Goal: Task Accomplishment & Management: Complete application form

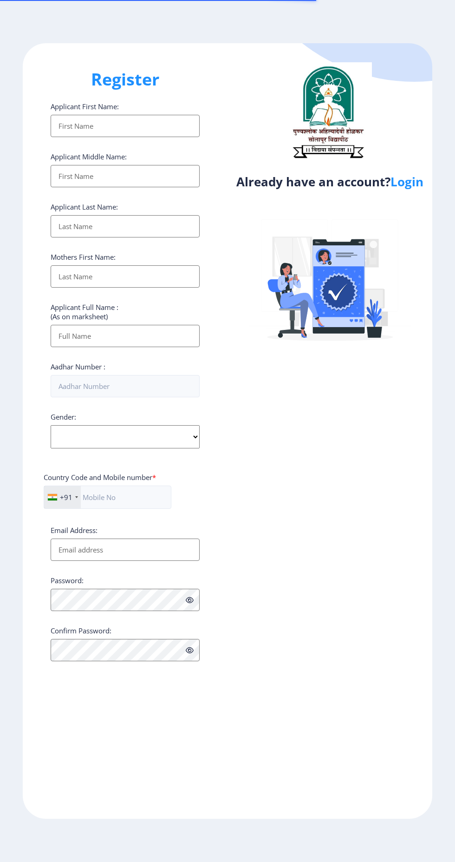
select select
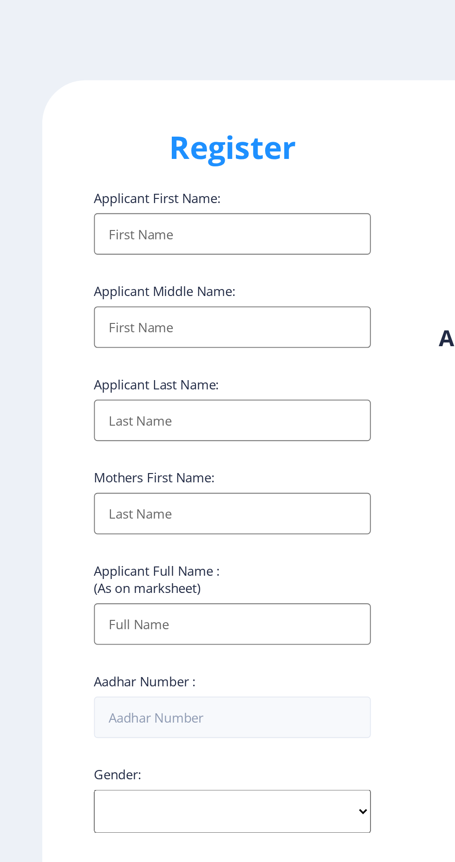
click at [148, 129] on input "Applicant First Name:" at bounding box center [125, 126] width 149 height 22
type input "A"
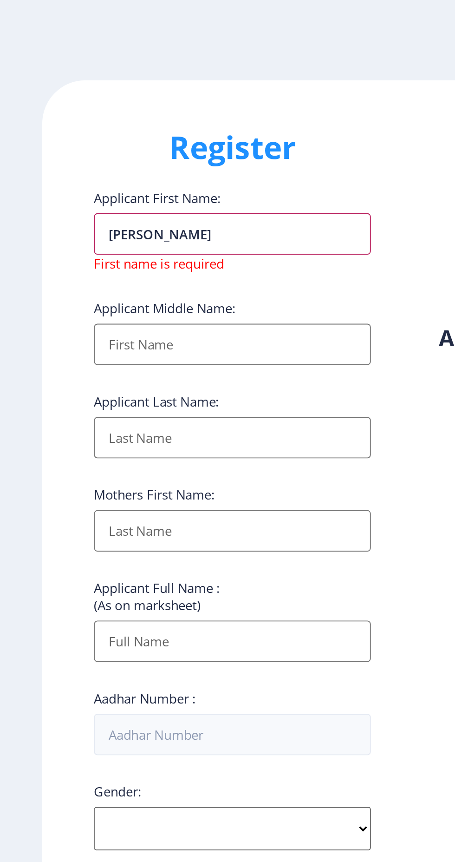
type input "[PERSON_NAME]"
click at [98, 188] on input "Applicant First Name:" at bounding box center [125, 185] width 149 height 22
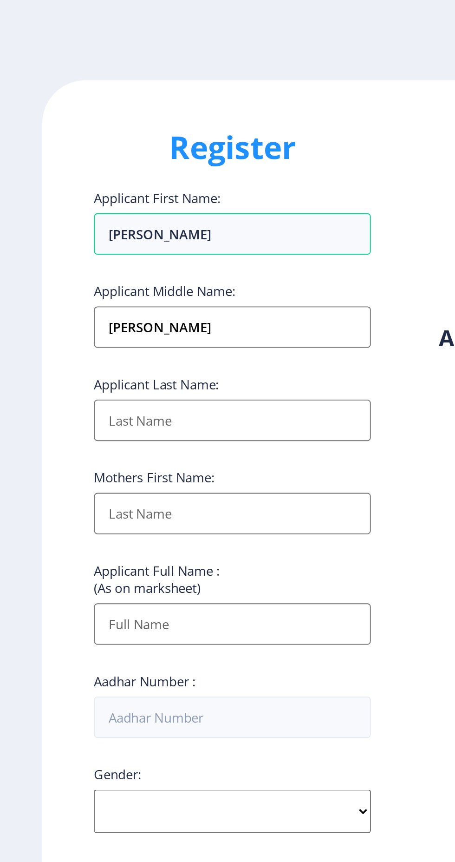
type input "[PERSON_NAME]"
click at [101, 187] on input "Applicant First Name:" at bounding box center [125, 176] width 149 height 22
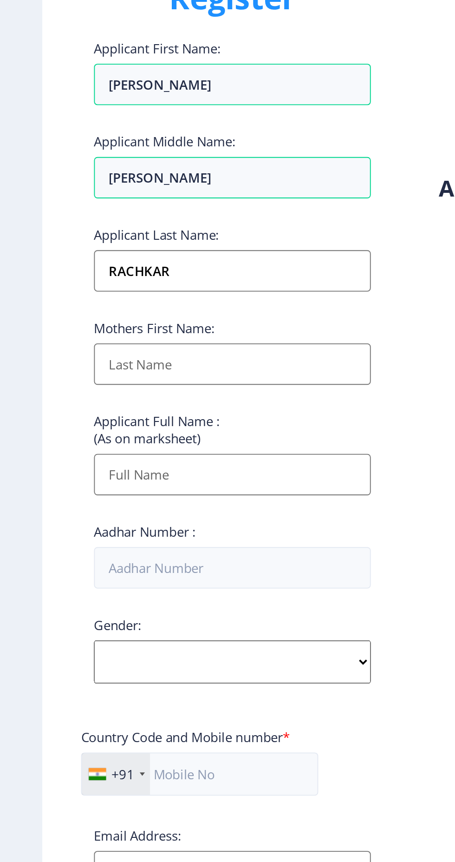
type input "RACHKAR"
click at [102, 237] on input "Applicant First Name:" at bounding box center [125, 226] width 149 height 22
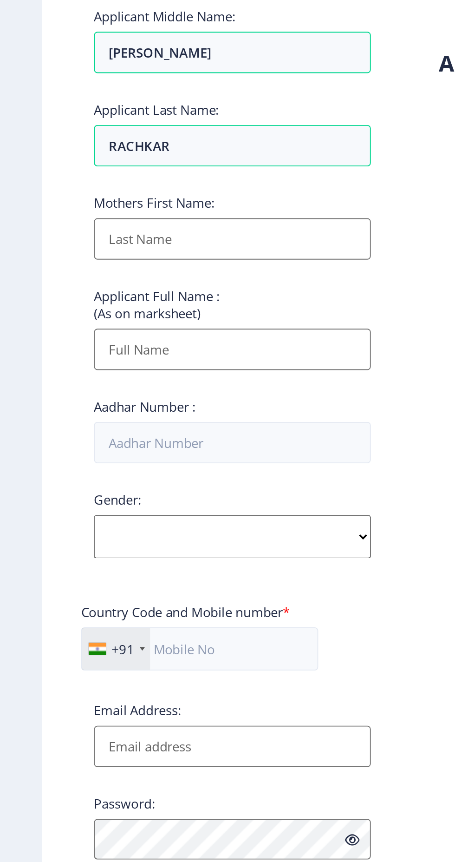
click at [152, 339] on input "Applicant First Name:" at bounding box center [125, 336] width 149 height 22
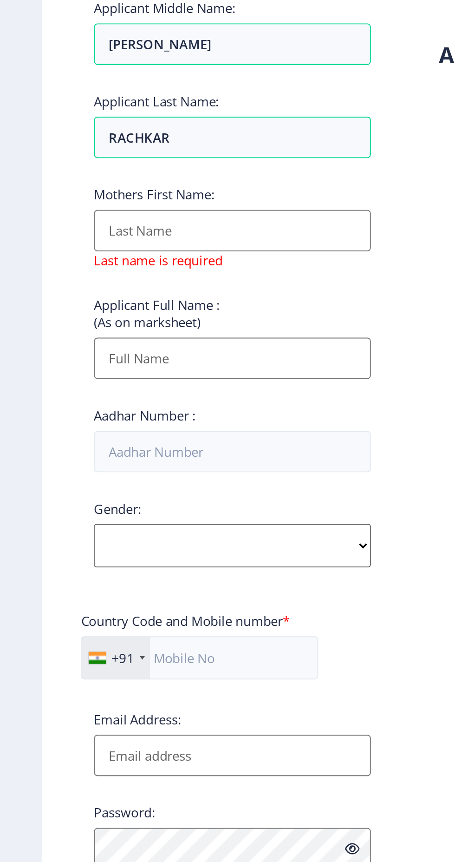
click at [116, 351] on input "Applicant First Name:" at bounding box center [125, 345] width 149 height 22
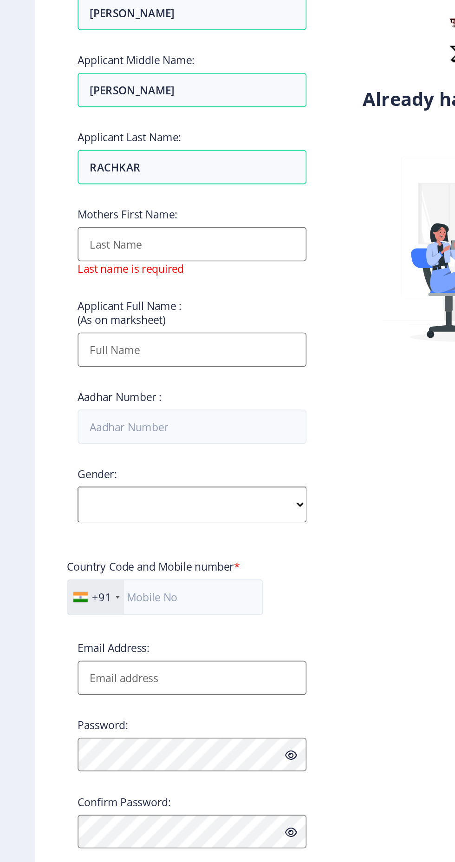
click at [107, 349] on input "Applicant First Name:" at bounding box center [125, 345] width 149 height 22
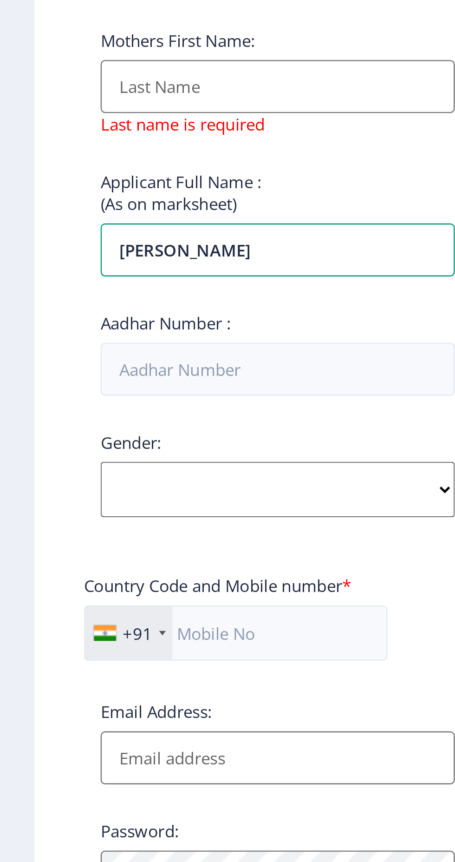
type input "[PERSON_NAME]"
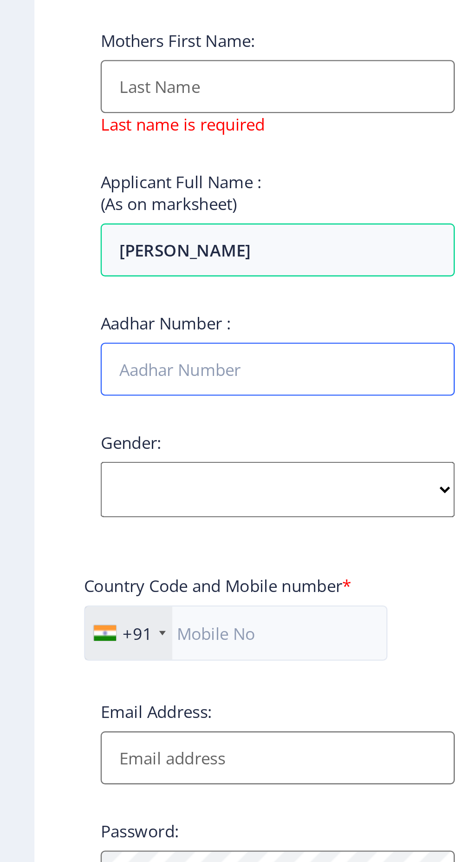
click at [121, 396] on input "Aadhar Number :" at bounding box center [125, 395] width 149 height 22
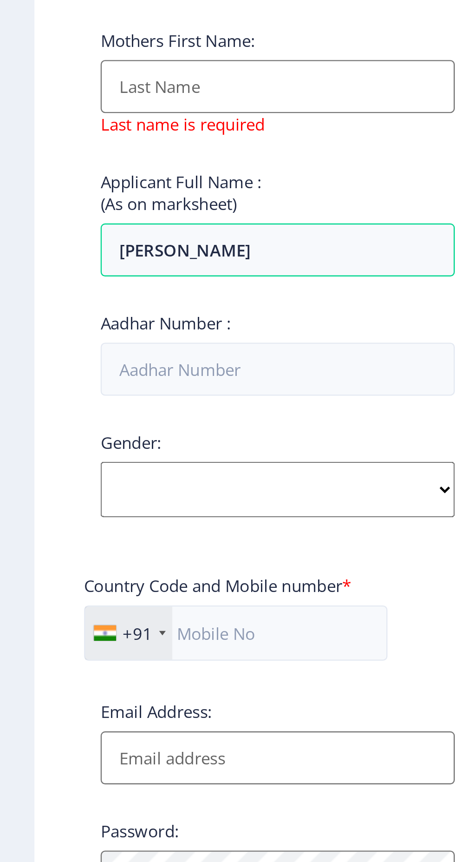
click at [119, 280] on input "Applicant First Name:" at bounding box center [125, 276] width 149 height 22
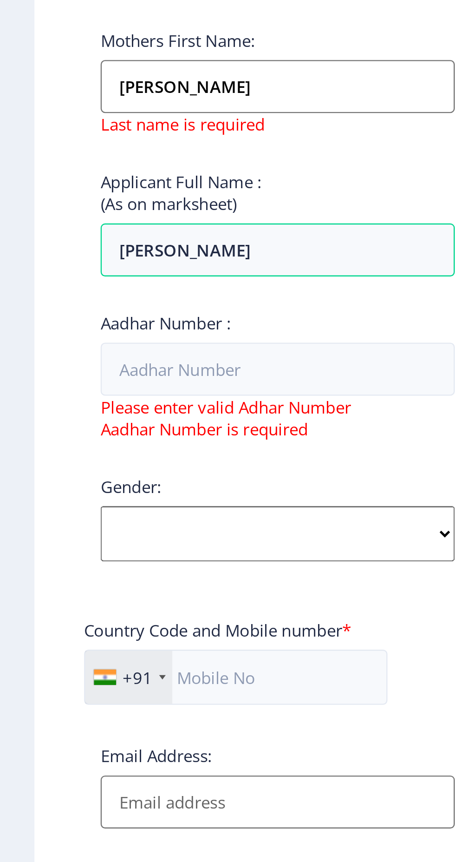
type input "[PERSON_NAME]"
click at [173, 316] on div "Applicant Full Name : (As on marksheet) [PERSON_NAME]" at bounding box center [125, 334] width 149 height 45
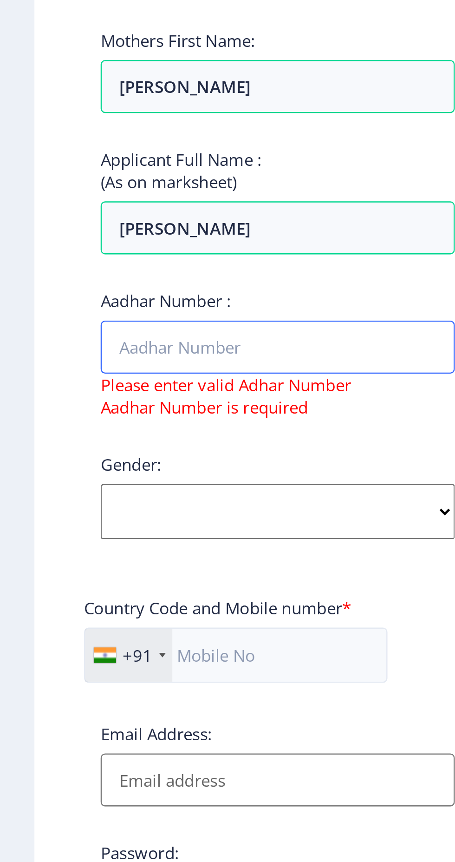
click at [107, 387] on input "Aadhar Number :" at bounding box center [125, 386] width 149 height 22
click at [108, 388] on input "8940" at bounding box center [125, 386] width 149 height 22
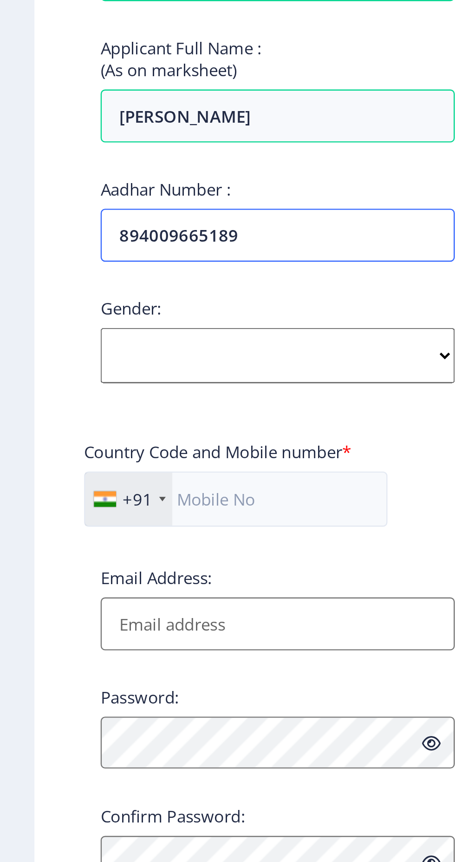
type input "894009665189"
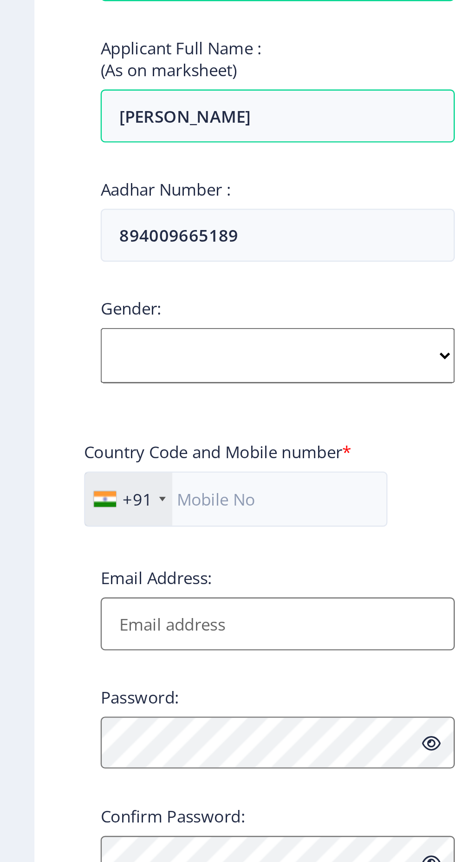
click at [99, 437] on select "Select Gender [DEMOGRAPHIC_DATA] [DEMOGRAPHIC_DATA] Other" at bounding box center [125, 436] width 149 height 23
select select "[DEMOGRAPHIC_DATA]"
click at [51, 427] on select "Select Gender [DEMOGRAPHIC_DATA] [DEMOGRAPHIC_DATA] Other" at bounding box center [125, 436] width 149 height 23
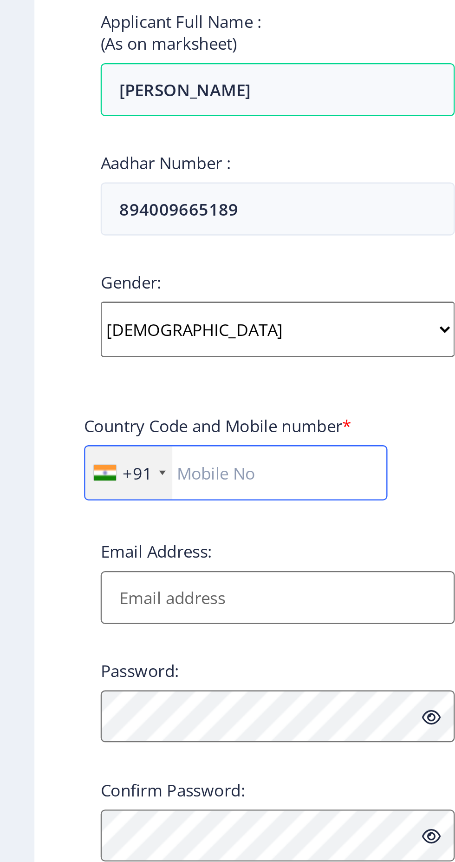
click at [136, 494] on input "text" at bounding box center [108, 497] width 128 height 23
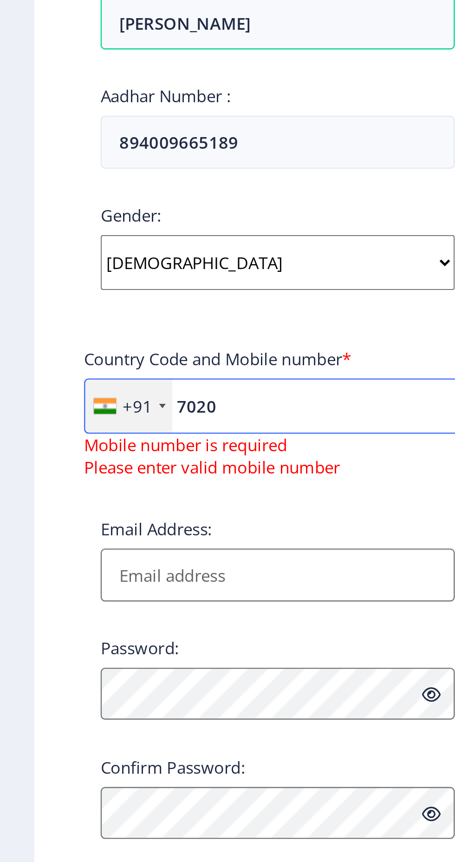
click at [143, 496] on input "7020" at bounding box center [125, 497] width 163 height 23
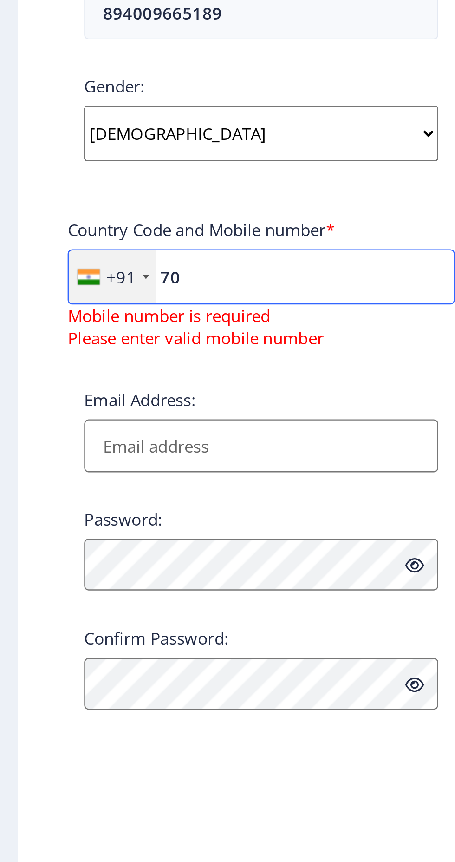
type input "7"
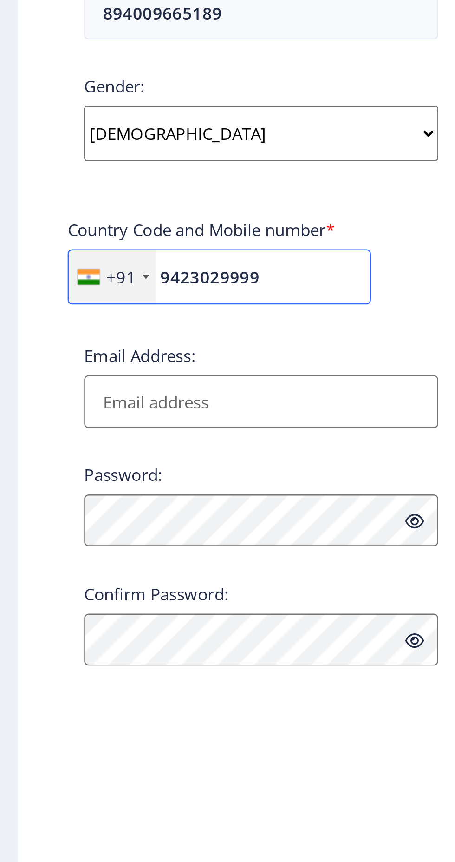
type input "9423029999"
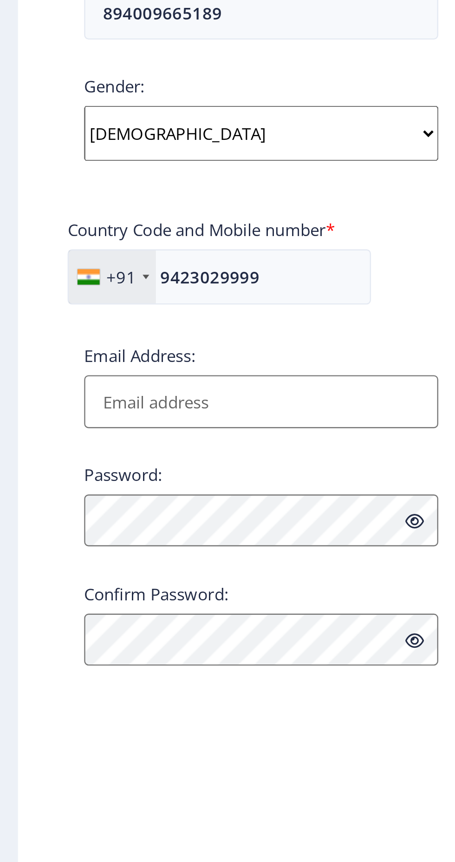
click at [112, 552] on input "Email Address:" at bounding box center [125, 550] width 149 height 22
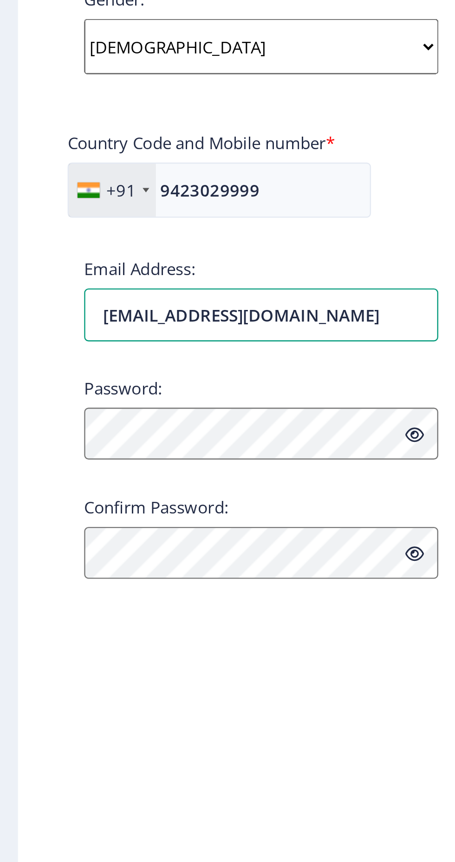
type input "[EMAIL_ADDRESS][DOMAIN_NAME]"
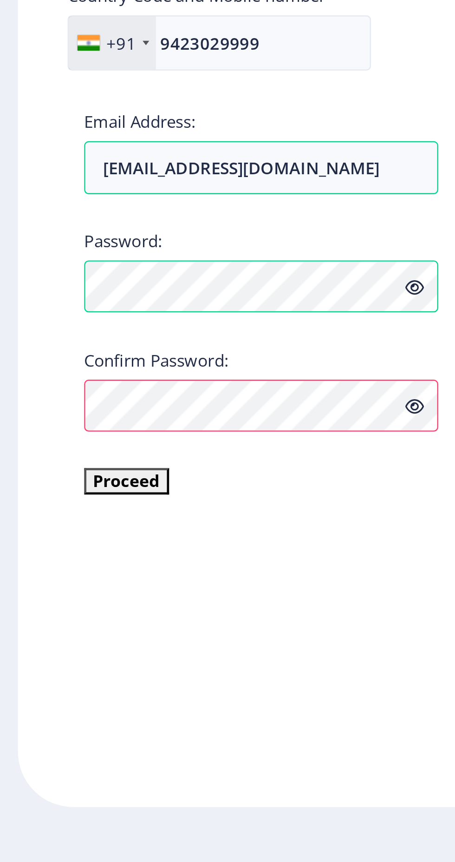
click at [34, 666] on div "Register Applicant First Name: [PERSON_NAME] Applicant Middle Name: [PERSON_NAM…" at bounding box center [125, 431] width 205 height 776
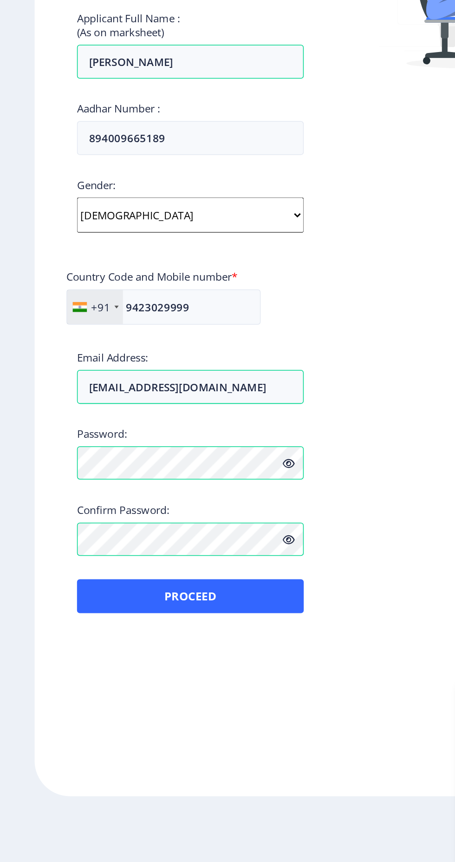
scroll to position [16, 0]
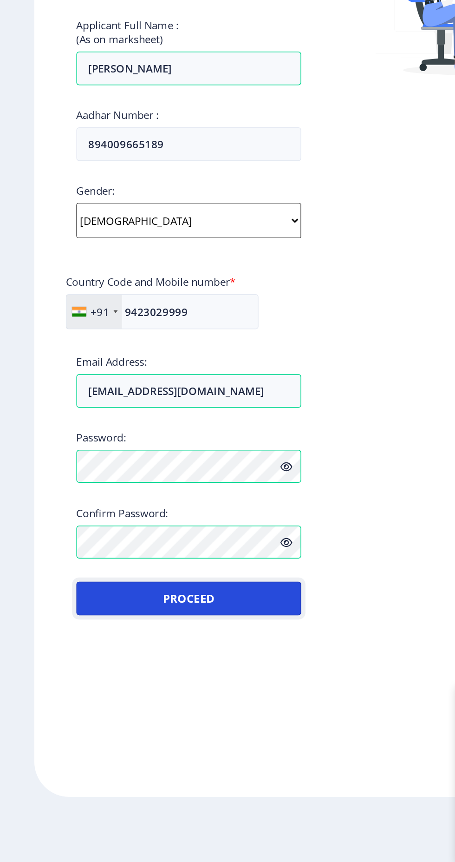
click at [136, 676] on button "Proceed" at bounding box center [125, 687] width 149 height 22
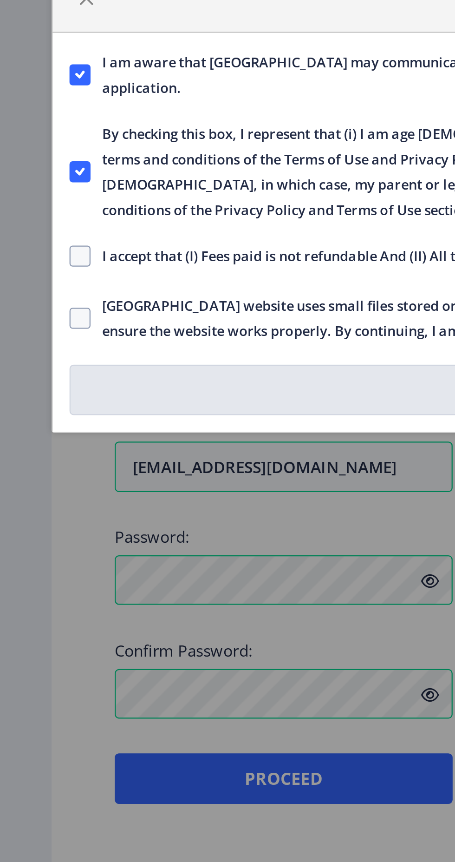
click at [36, 455] on span at bounding box center [35, 456] width 9 height 9
click at [31, 456] on input "I accept that (I) Fees paid is not refundable And (II) All the information fill…" at bounding box center [31, 456] width 0 height 0
checkbox input "true"
click at [36, 483] on span at bounding box center [35, 484] width 9 height 9
click at [31, 484] on input "[GEOGRAPHIC_DATA] website uses small files stored on your computer, known as co…" at bounding box center [31, 484] width 0 height 0
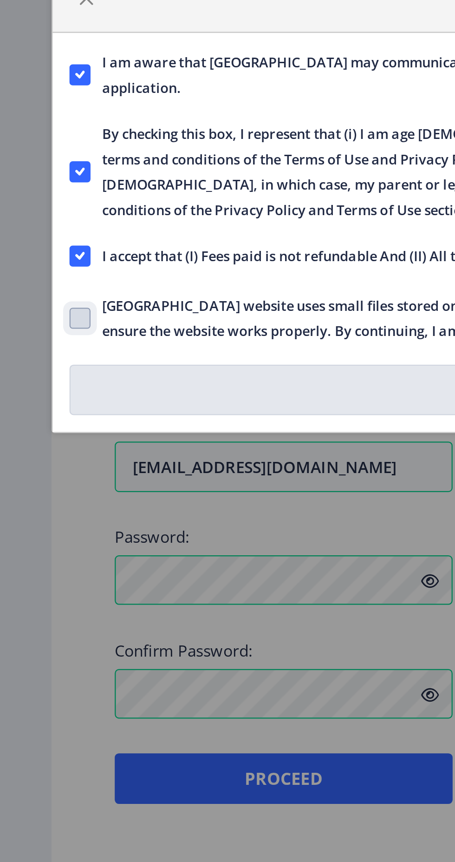
checkbox input "true"
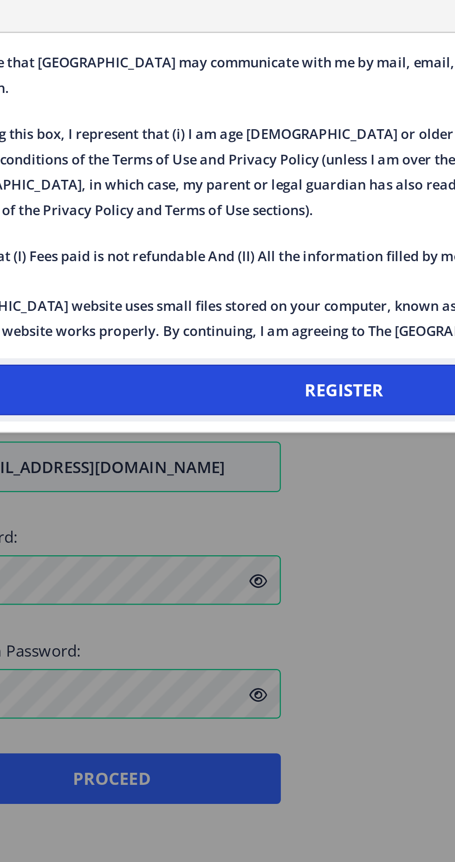
click at [233, 513] on button "Register" at bounding box center [228, 516] width 394 height 22
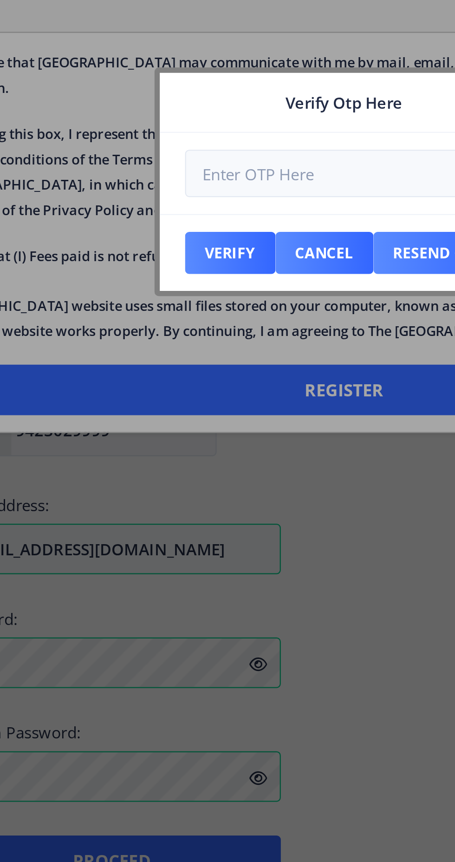
scroll to position [0, 0]
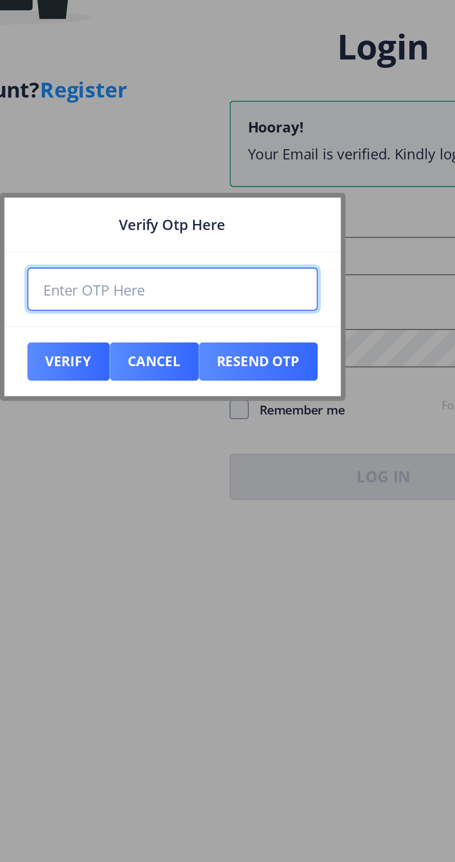
click at [201, 421] on input "number" at bounding box center [228, 420] width 141 height 21
type input "622335"
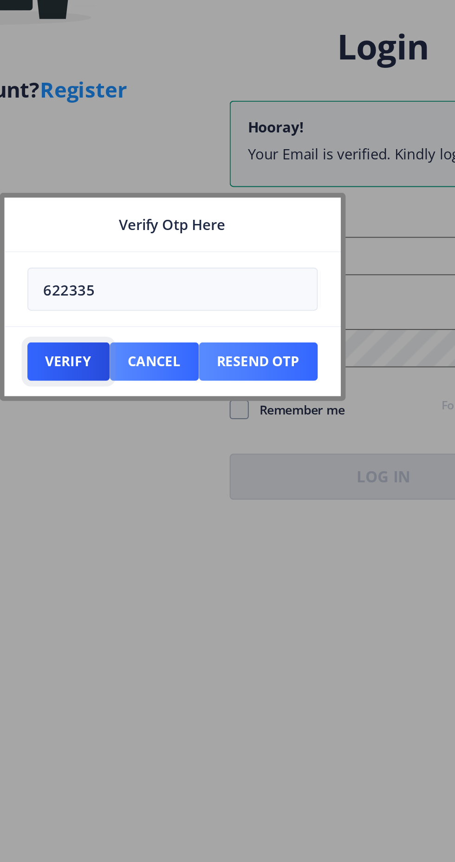
click at [176, 454] on button "Verify" at bounding box center [178, 455] width 40 height 19
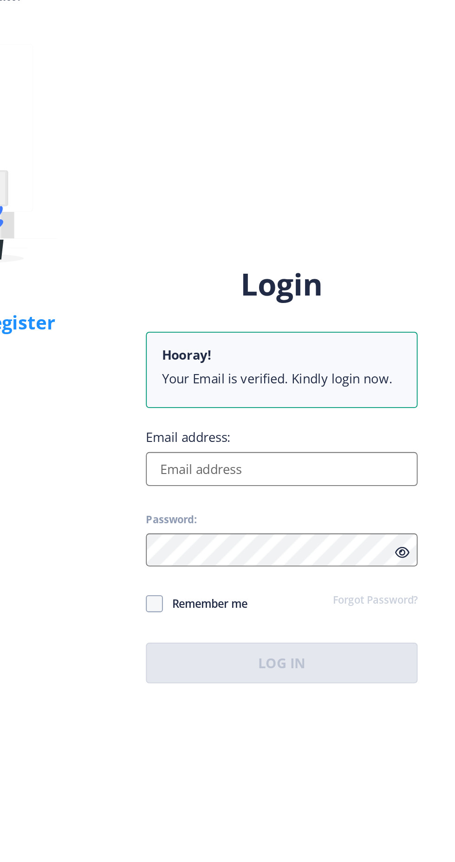
click at [318, 430] on input "Email address:" at bounding box center [330, 421] width 149 height 19
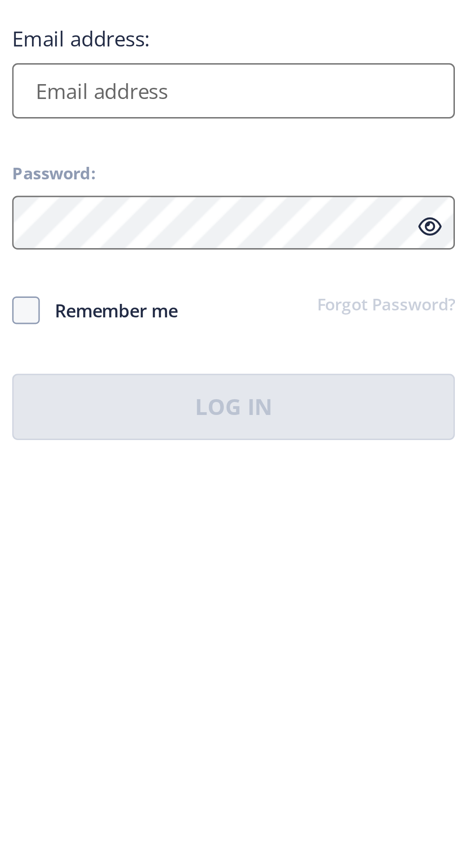
type input "[EMAIL_ADDRESS][DOMAIN_NAME]"
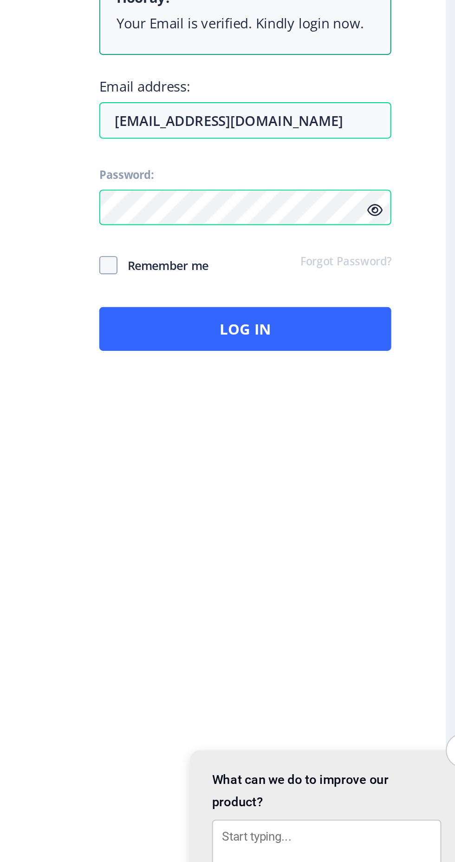
click at [399, 470] on icon at bounding box center [396, 466] width 8 height 7
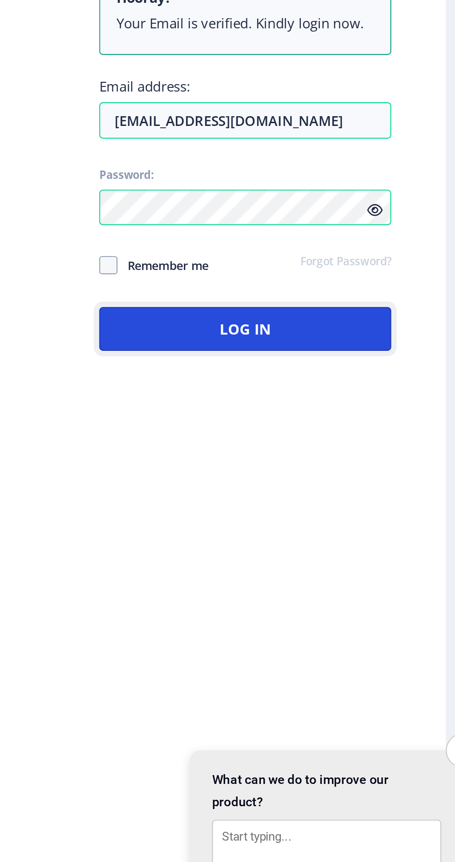
click at [341, 539] on button "Log In" at bounding box center [330, 527] width 149 height 22
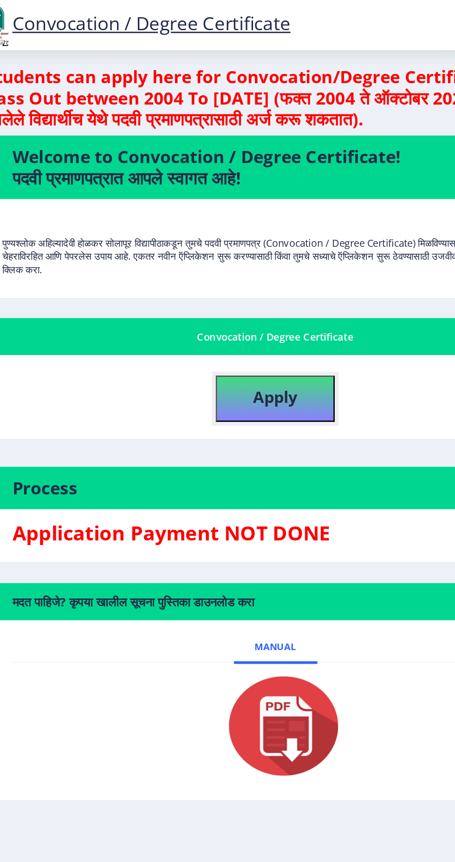
click at [255, 279] on b "Apply" at bounding box center [241, 278] width 32 height 15
select select
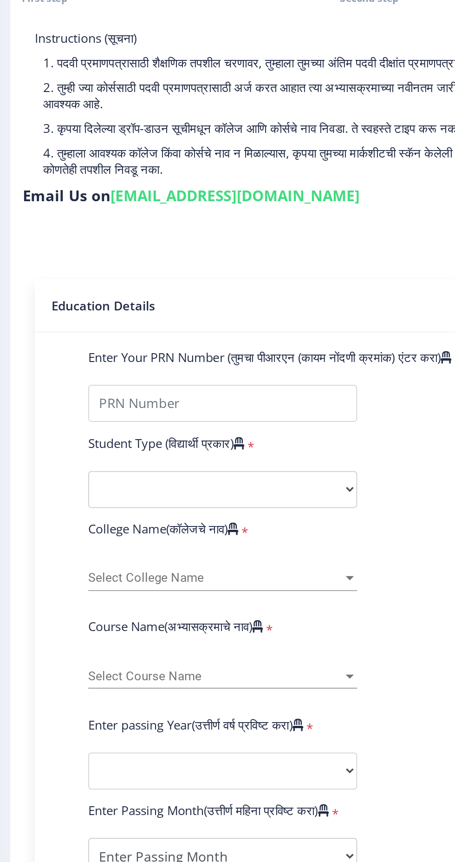
scroll to position [28, 0]
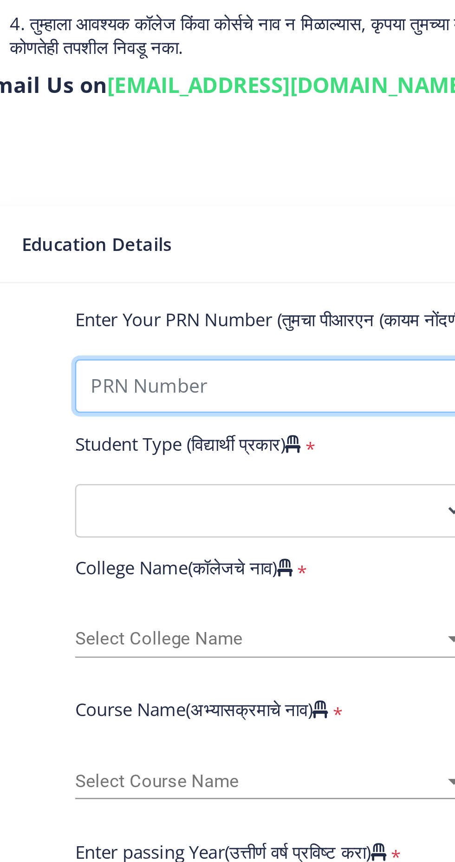
click at [152, 293] on input "Enter Your PRN Number (तुमचा पीआरएन (कायम नोंदणी क्रमांक) एंटर करा)" at bounding box center [157, 303] width 152 height 21
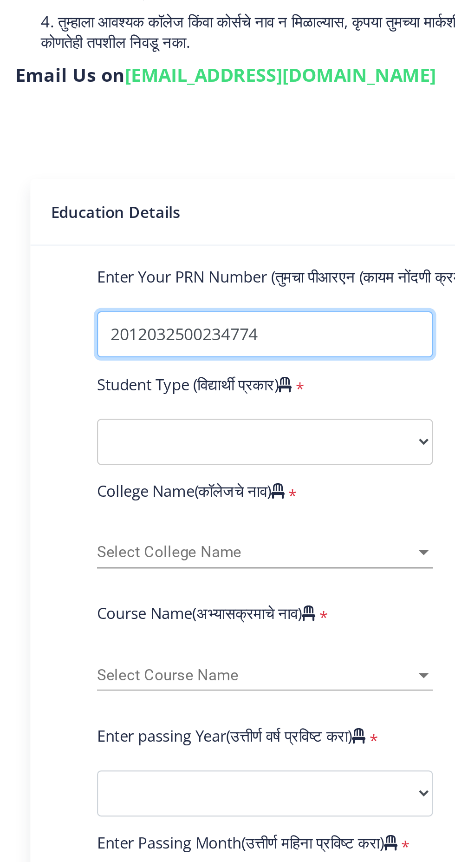
type input "2012032500234774"
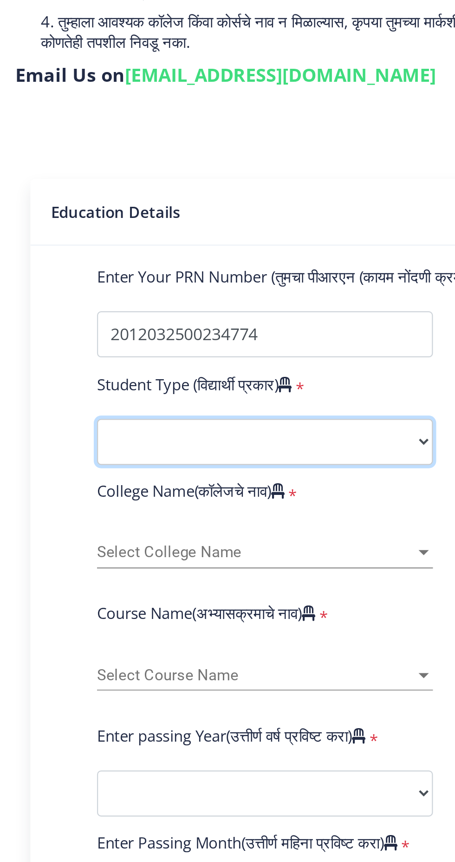
click at [134, 342] on select "Select Student Type Regular External" at bounding box center [157, 352] width 152 height 21
click at [81, 342] on select "Select Student Type Regular External" at bounding box center [157, 352] width 152 height 21
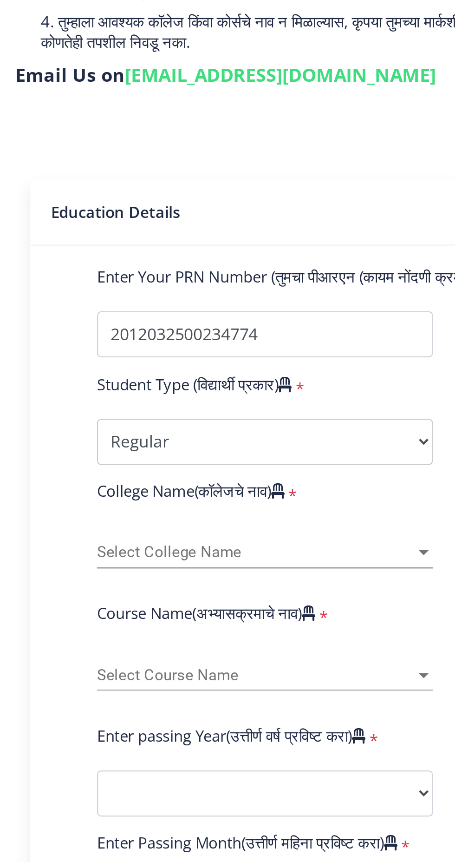
click at [159, 399] on span "Select College Name" at bounding box center [153, 403] width 144 height 8
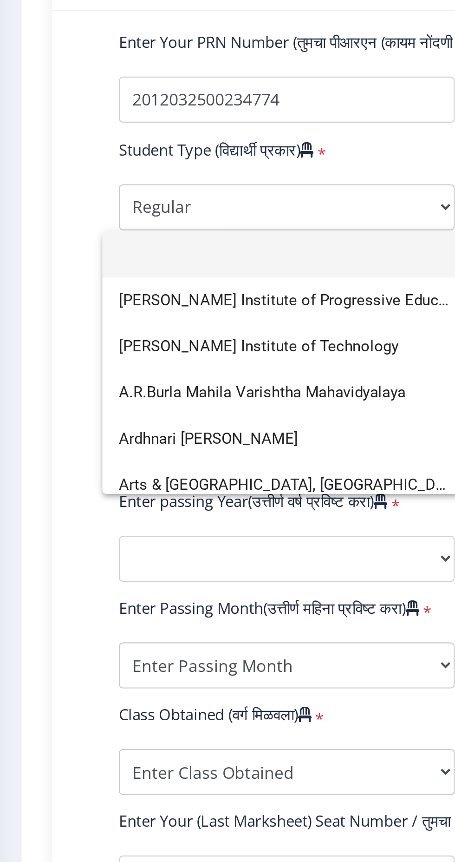
click at [174, 322] on div at bounding box center [227, 431] width 455 height 862
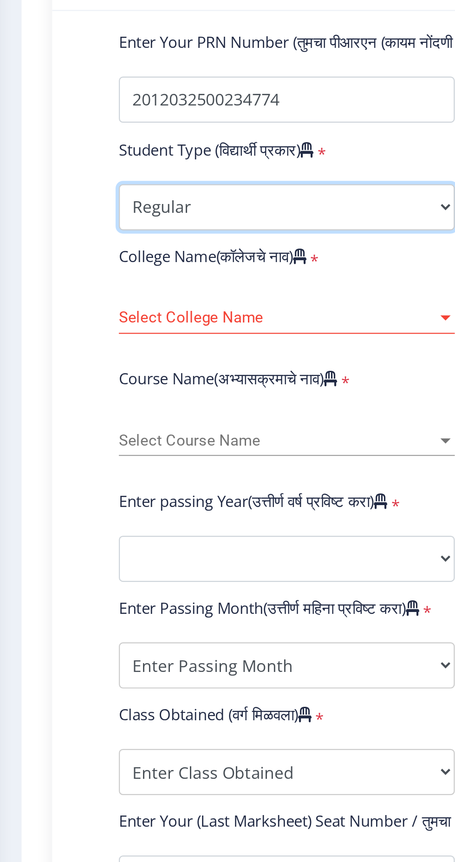
click at [196, 342] on select "Select Student Type Regular External" at bounding box center [157, 352] width 152 height 21
select select "External"
click at [81, 342] on select "Select Student Type Regular External" at bounding box center [157, 352] width 152 height 21
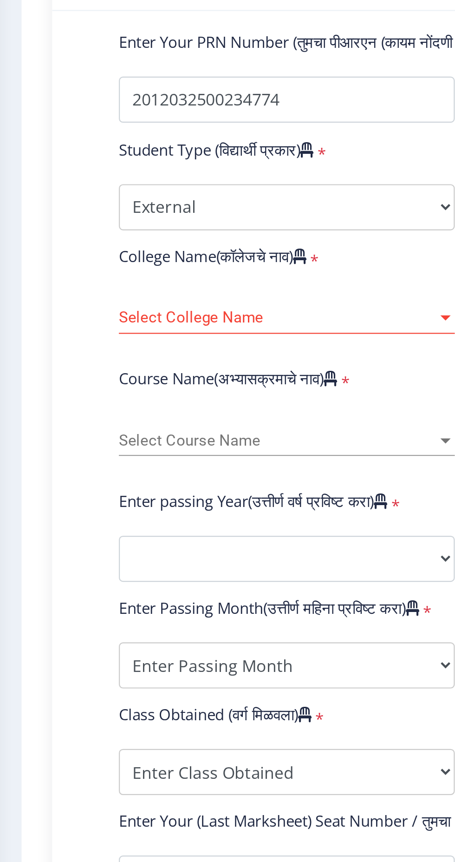
click at [168, 399] on span "Select College Name" at bounding box center [153, 403] width 144 height 8
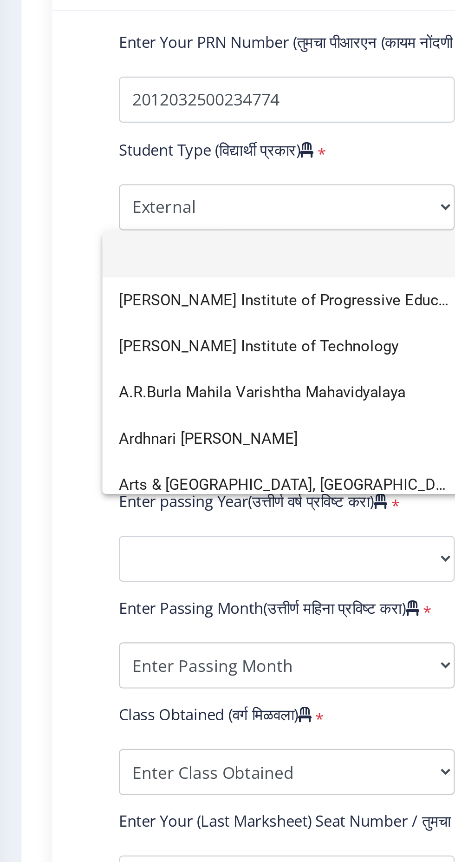
click at [50, 398] on div at bounding box center [227, 431] width 455 height 862
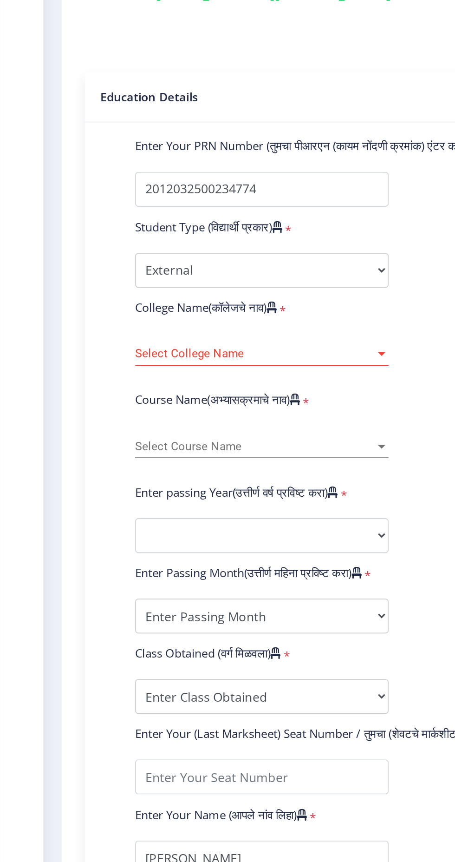
click at [218, 399] on span "Select College Name" at bounding box center [153, 403] width 144 height 8
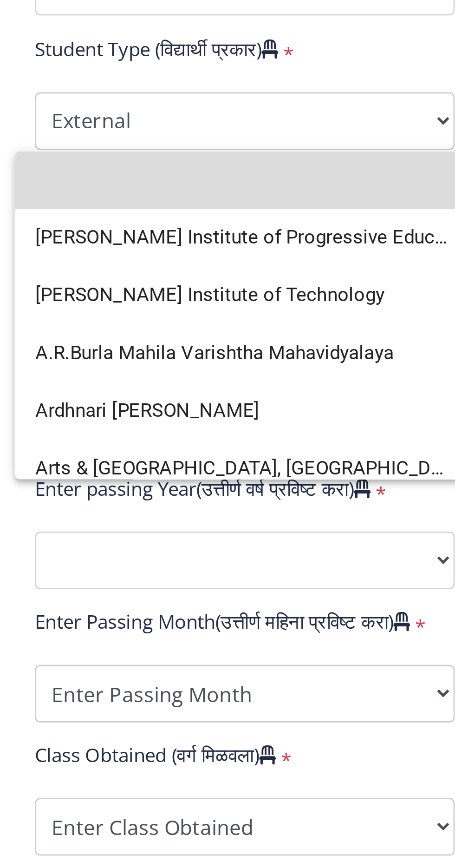
click at [147, 375] on input at bounding box center [157, 373] width 152 height 21
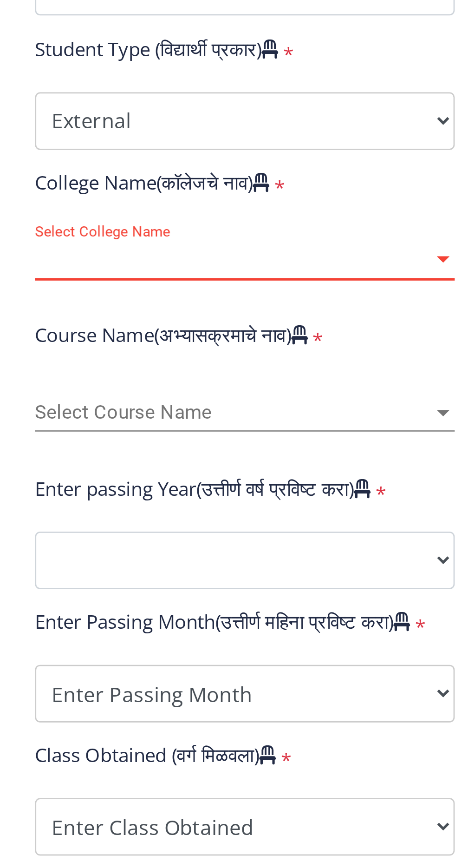
click at [110, 399] on span "Select College Name" at bounding box center [153, 403] width 144 height 8
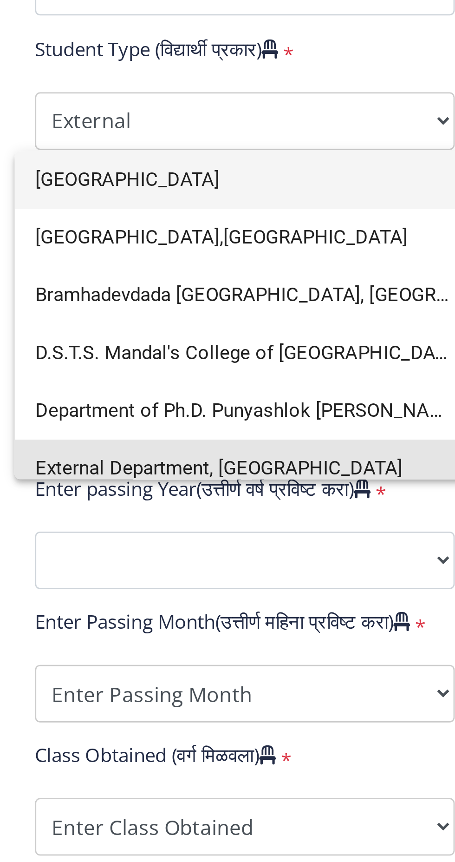
type input "[GEOGRAPHIC_DATA]"
click at [187, 477] on span "External Department, [GEOGRAPHIC_DATA]" at bounding box center [157, 478] width 152 height 21
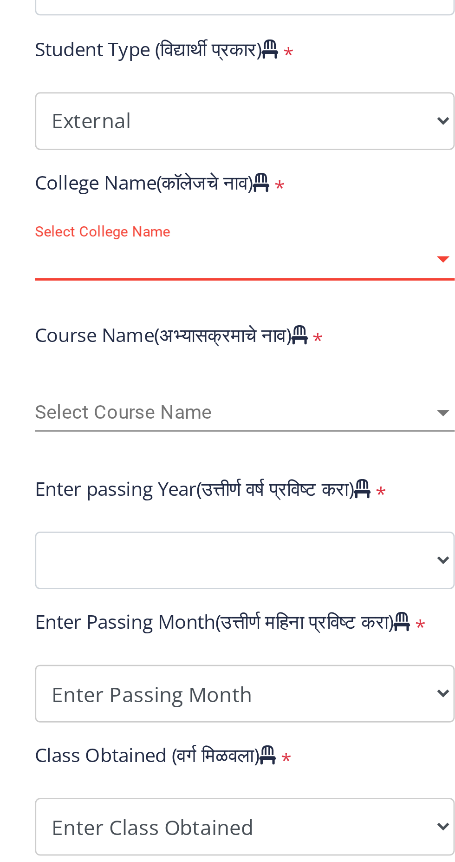
scroll to position [6, 0]
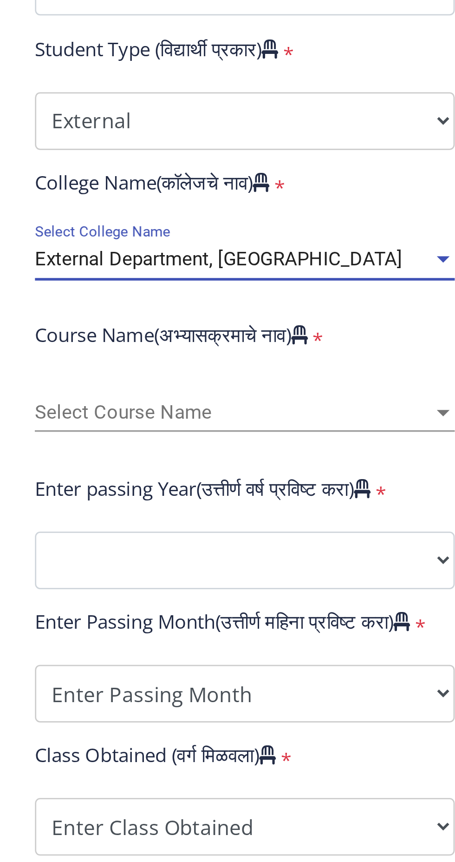
click at [204, 454] on span "Select Course Name" at bounding box center [153, 458] width 144 height 8
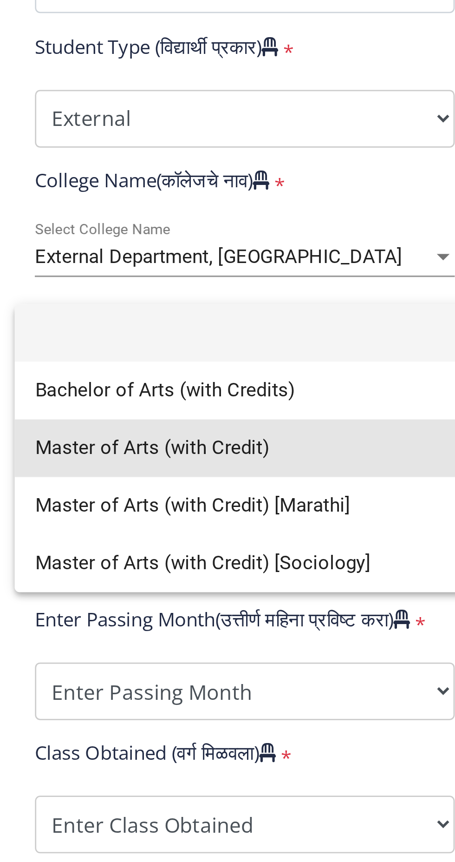
scroll to position [28, 0]
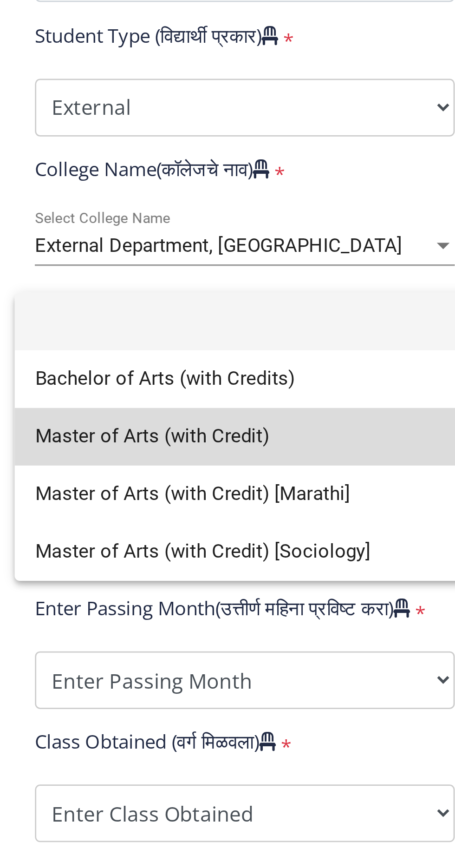
click at [138, 472] on span "Master of Arts (with Credit)" at bounding box center [157, 471] width 152 height 21
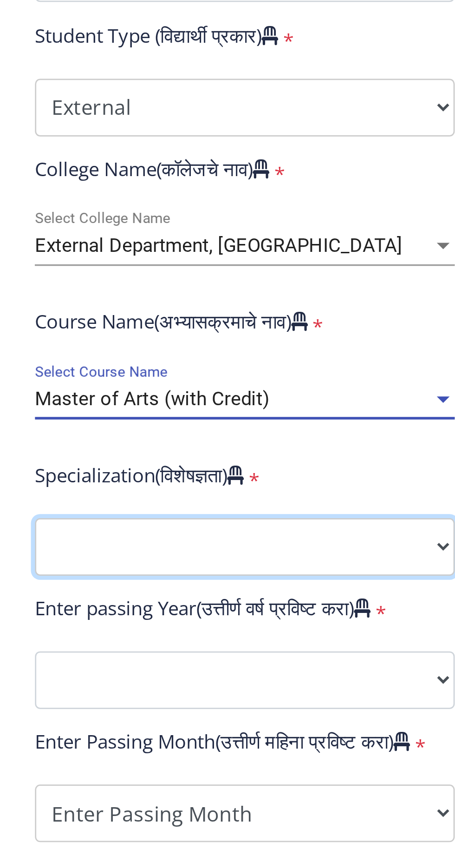
click at [124, 501] on select "Specialization English Hindi Marathi Urdu Ancient Indian History Culture & Arch…" at bounding box center [157, 511] width 152 height 21
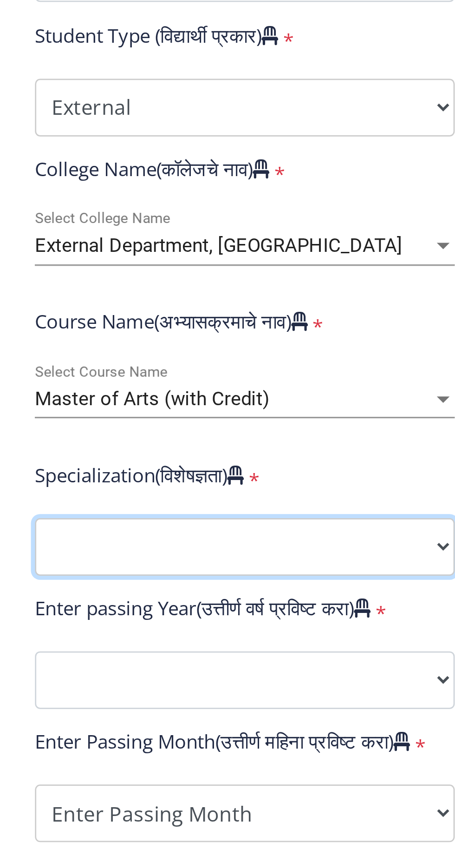
select select "Marathi"
click at [81, 501] on select "Specialization English Hindi Marathi Urdu Ancient Indian History Culture & Arch…" at bounding box center [157, 511] width 152 height 21
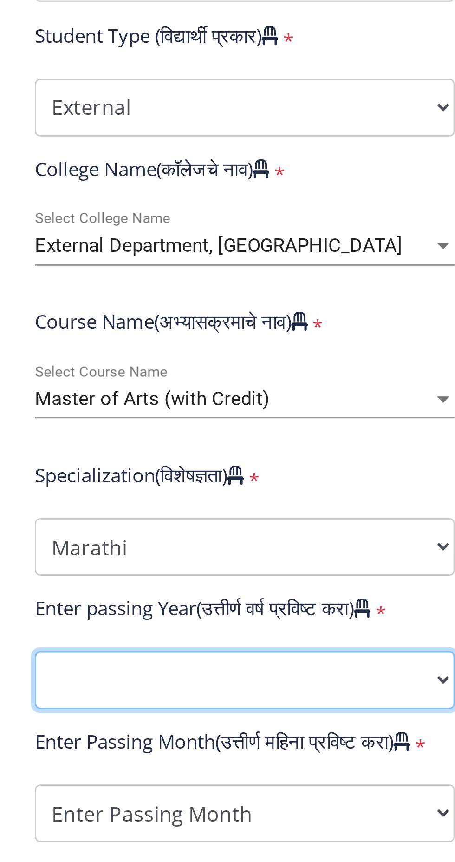
click at [165, 550] on select "2025 2024 2023 2022 2021 2020 2019 2018 2017 2016 2015 2014 2013 2012 2011 2010…" at bounding box center [157, 560] width 152 height 21
click at [81, 550] on select "2025 2024 2023 2022 2021 2020 2019 2018 2017 2016 2015 2014 2013 2012 2011 2010…" at bounding box center [157, 560] width 152 height 21
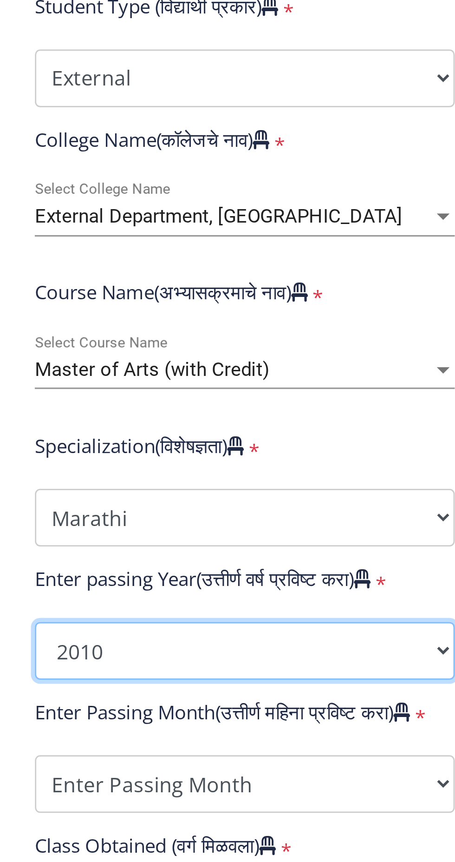
scroll to position [10, 0]
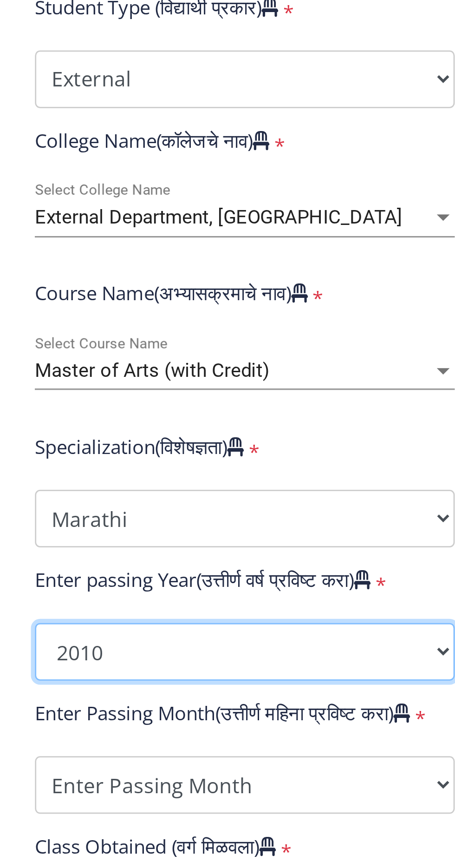
click at [138, 540] on select "2025 2024 2023 2022 2021 2020 2019 2018 2017 2016 2015 2014 2013 2012 2011 2010…" at bounding box center [157, 550] width 152 height 21
select select "2014"
click at [81, 540] on select "2025 2024 2023 2022 2021 2020 2019 2018 2017 2016 2015 2014 2013 2012 2011 2010…" at bounding box center [157, 550] width 152 height 21
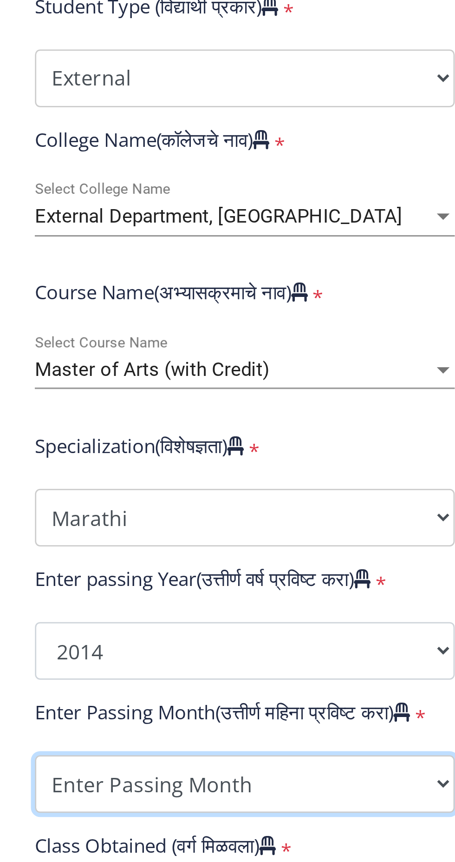
click at [125, 587] on select "Enter Passing Month March April May October November December" at bounding box center [157, 597] width 152 height 21
select select "March"
click at [81, 587] on select "Enter Passing Month March April May October November December" at bounding box center [157, 597] width 152 height 21
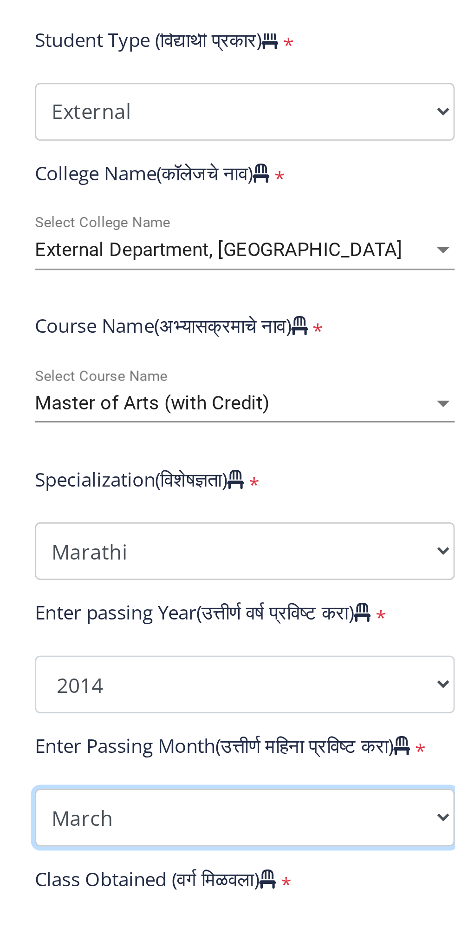
scroll to position [0, 0]
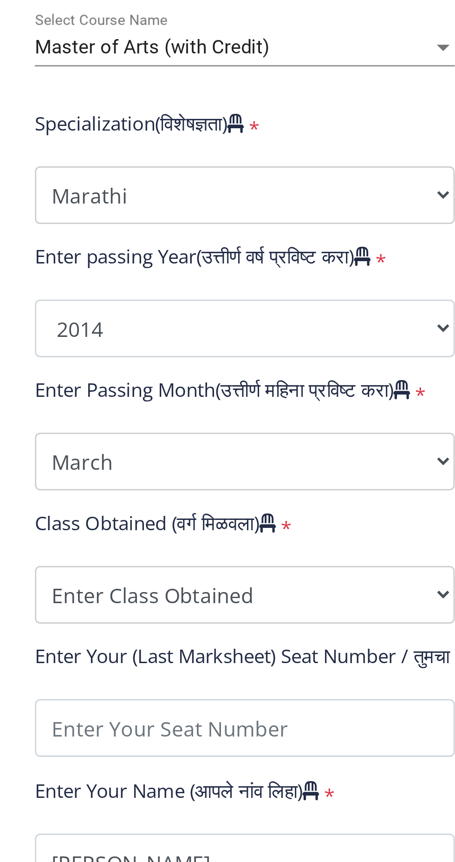
click at [170, 664] on label "Enter Your (Last Marksheet) Seat Number / तुमचा (शेवटचे मार्कशीट) आसन क्रमांक ट…" at bounding box center [207, 668] width 252 height 9
click at [170, 303] on input "Enter Your PRN Number (तुमचा पीआरएन (कायम नोंदणी क्रमांक) एंटर करा)" at bounding box center [157, 293] width 152 height 21
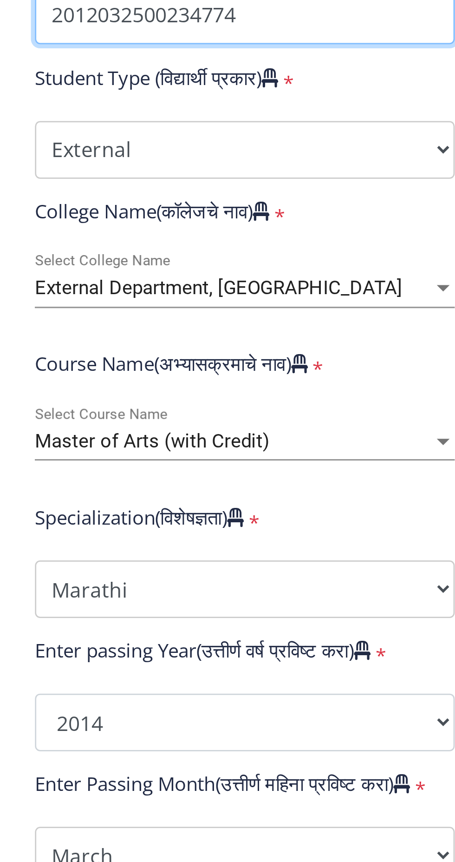
scroll to position [11, 0]
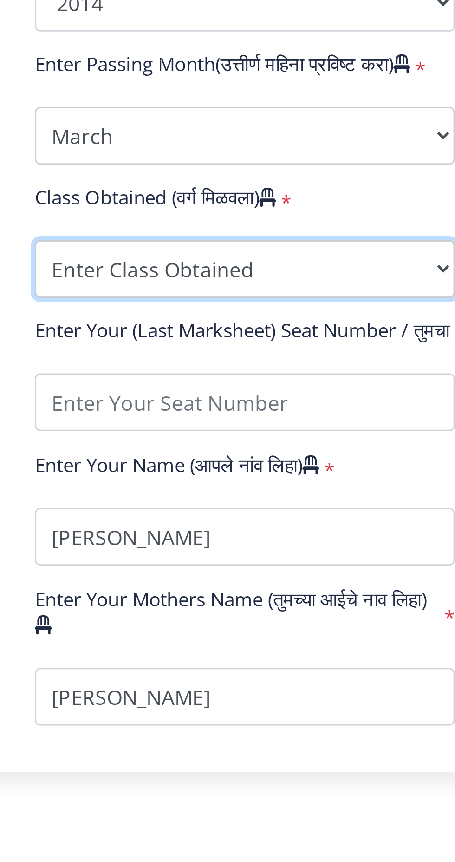
click at [161, 649] on select "Enter Class Obtained FIRST CLASS WITH DISTINCTION FIRST CLASS HIGHER SECOND CLA…" at bounding box center [157, 646] width 152 height 21
select select "FIRST CLASS"
click at [81, 636] on select "Enter Class Obtained FIRST CLASS WITH DISTINCTION FIRST CLASS HIGHER SECOND CLA…" at bounding box center [157, 646] width 152 height 21
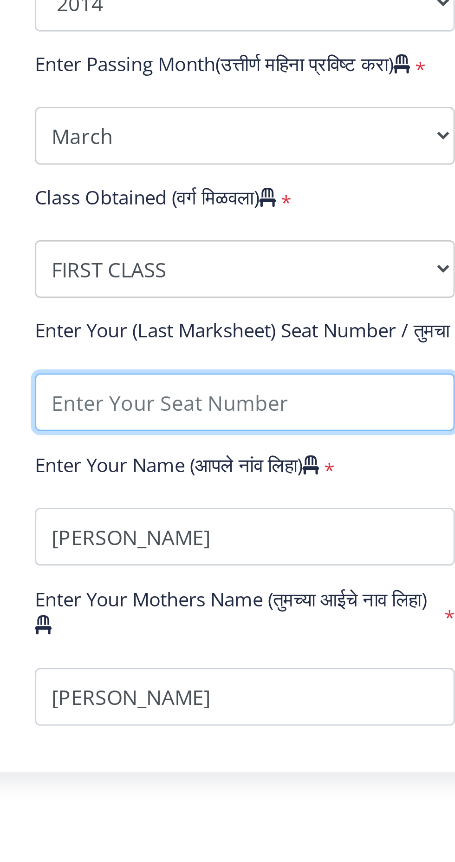
click at [160, 695] on input "textarea" at bounding box center [157, 694] width 152 height 21
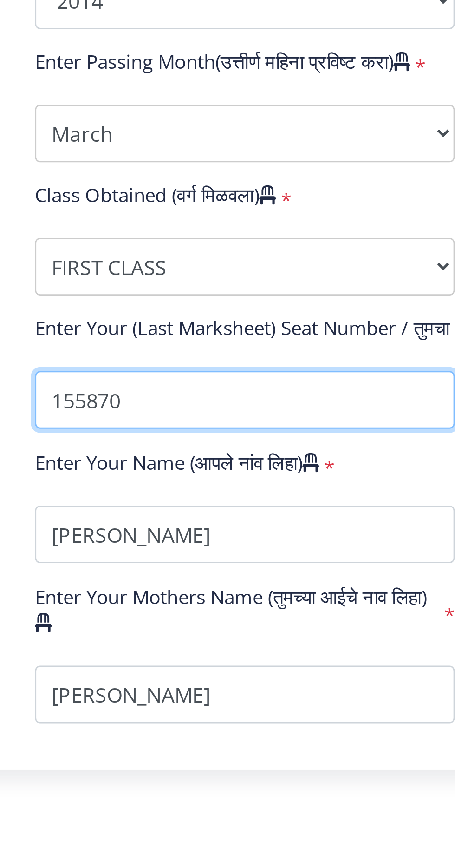
type input "155870"
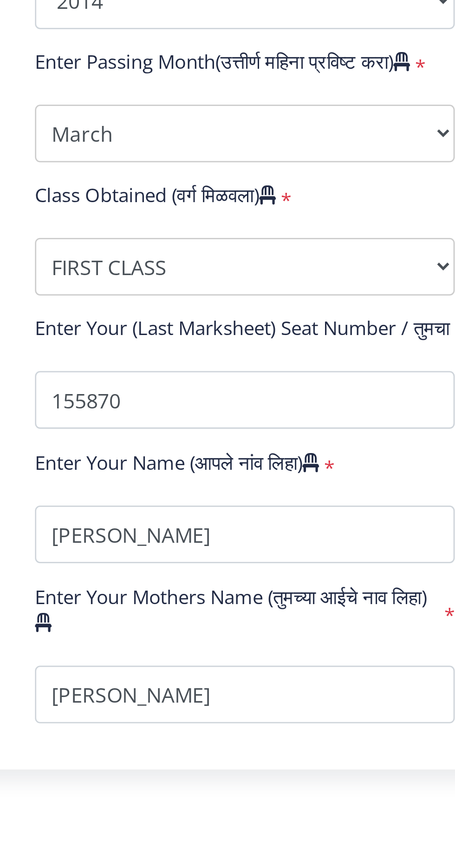
click at [147, 847] on form "Instructions (सूचना) 1. पदवी प्रमाणपत्रासाठी शैक्षणिक तपशील चरणावर, तुम्हाला तु…" at bounding box center [240, 482] width 379 height 802
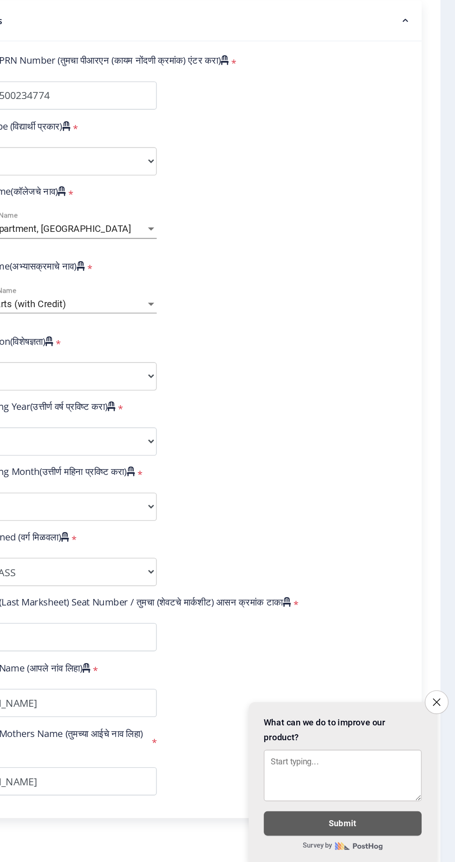
scroll to position [0, 0]
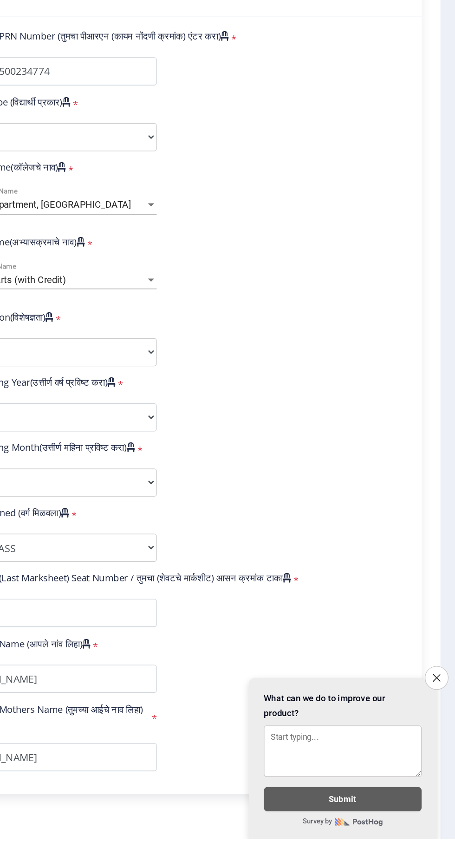
click at [441, 745] on icon "Close survey" at bounding box center [442, 743] width 6 height 6
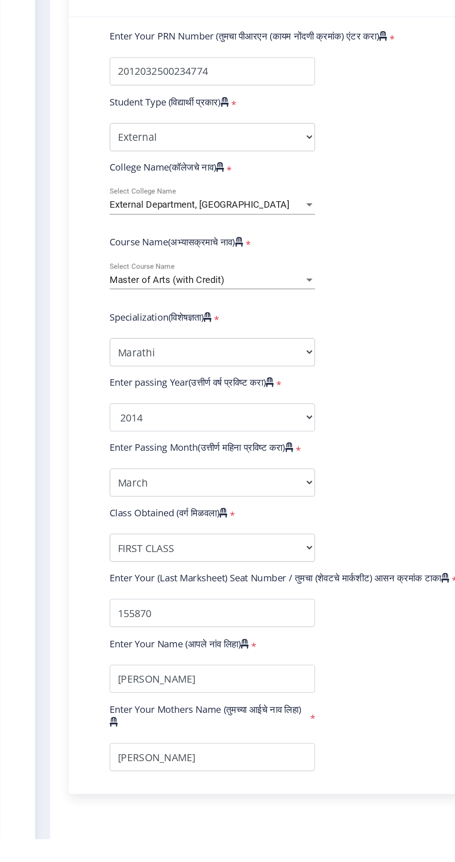
click at [76, 862] on button "Save & Next" at bounding box center [79, 875] width 56 height 18
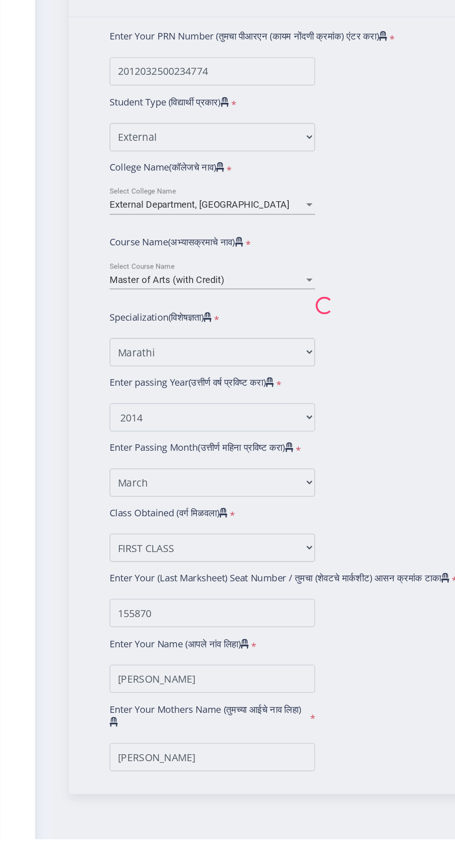
select select
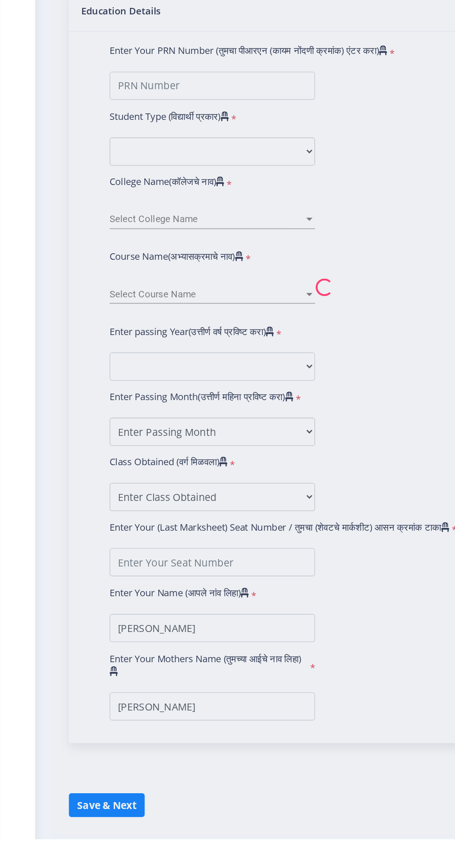
type input "2012032500234774"
select select "External"
select select "2014"
select select "March"
select select "FIRST CLASS"
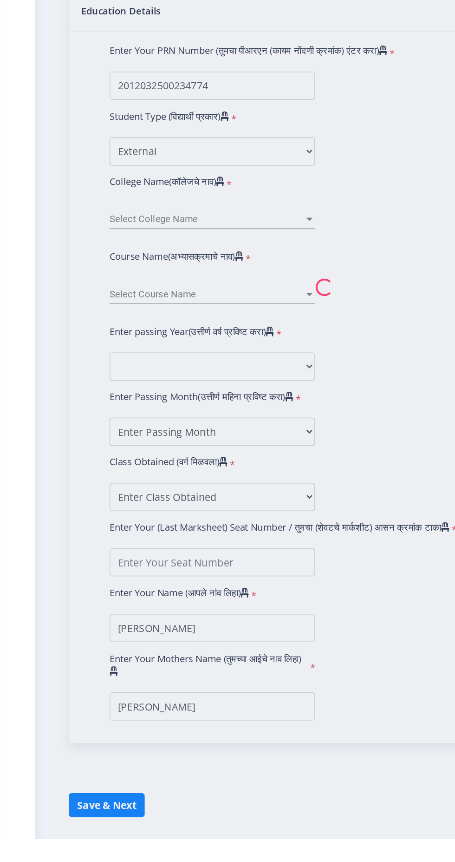
type input "155870"
